Goal: Find specific page/section: Find specific page/section

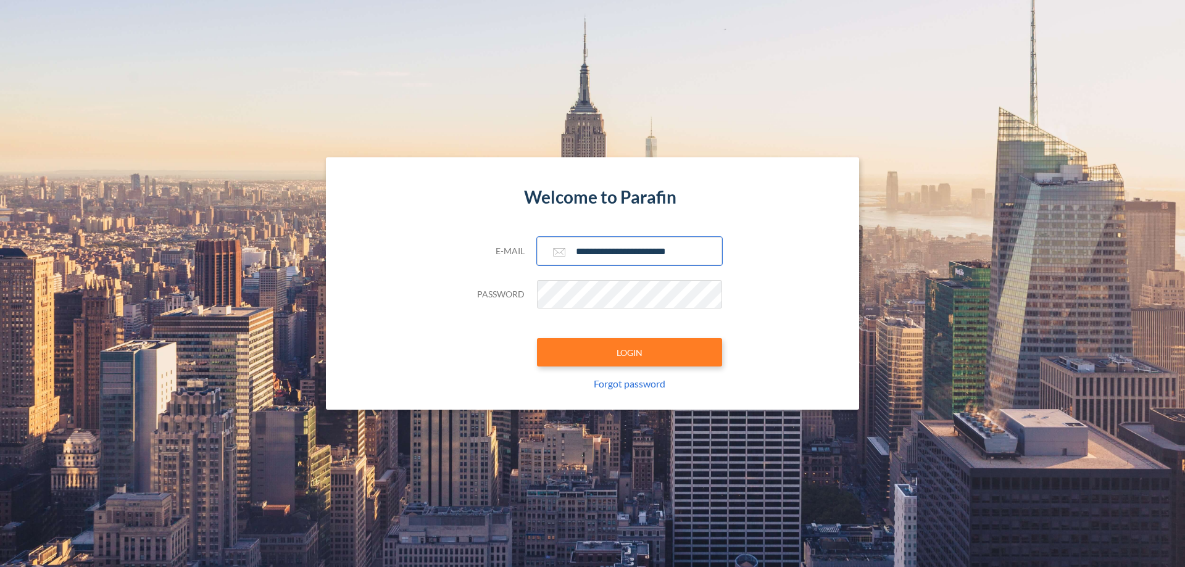
type input "**********"
click at [629, 352] on button "LOGIN" at bounding box center [629, 352] width 185 height 28
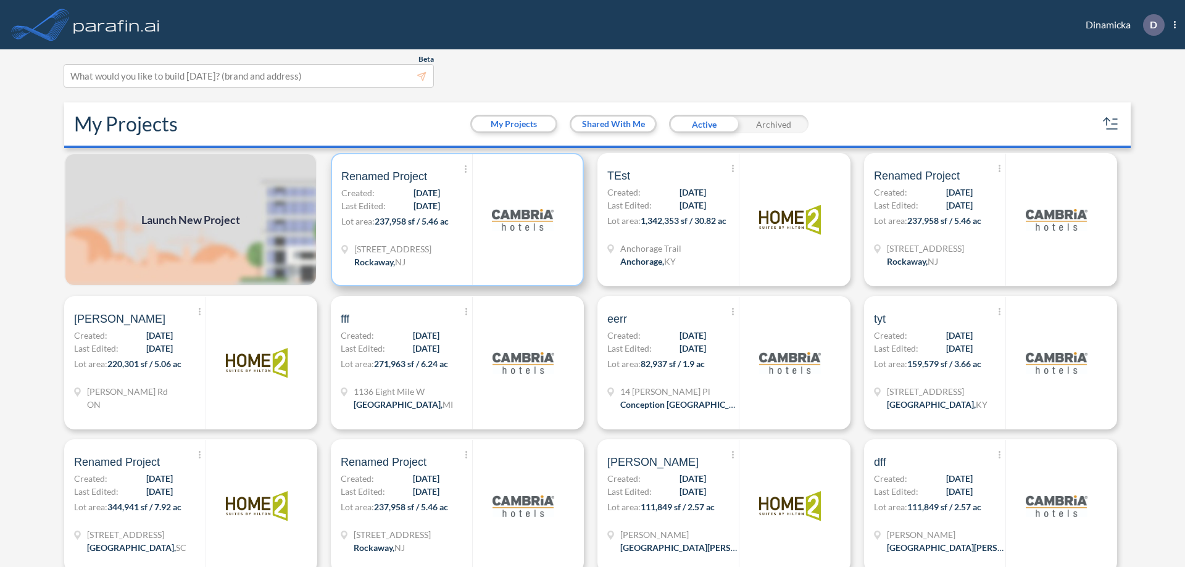
scroll to position [3, 0]
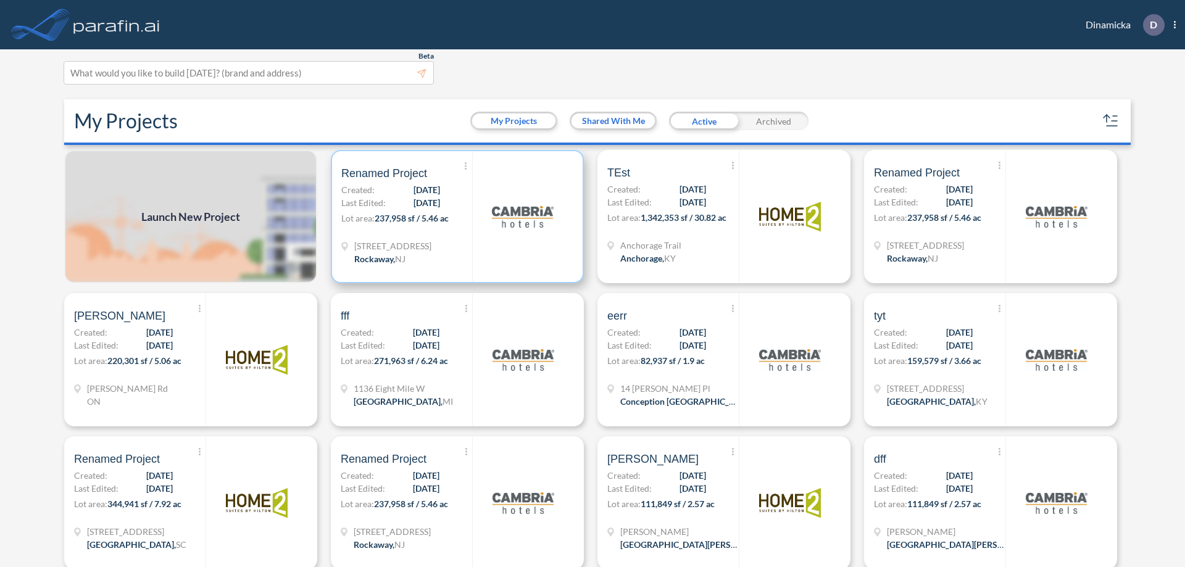
click at [455, 217] on p "Lot area: 237,958 sf / 5.46 ac" at bounding box center [406, 221] width 131 height 18
